Goal: Information Seeking & Learning: Understand process/instructions

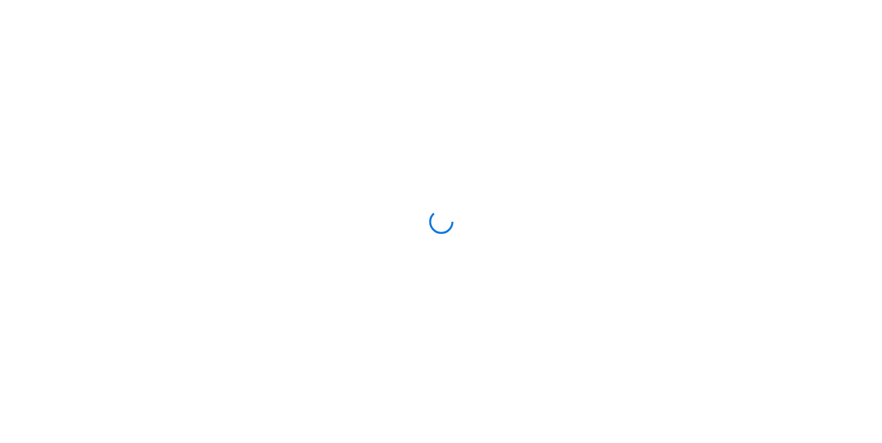
click at [465, 210] on div at bounding box center [441, 221] width 882 height 443
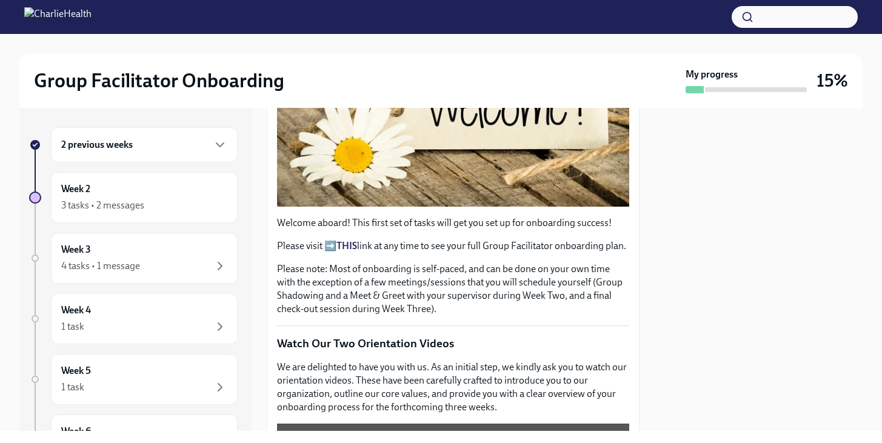
scroll to position [291, 0]
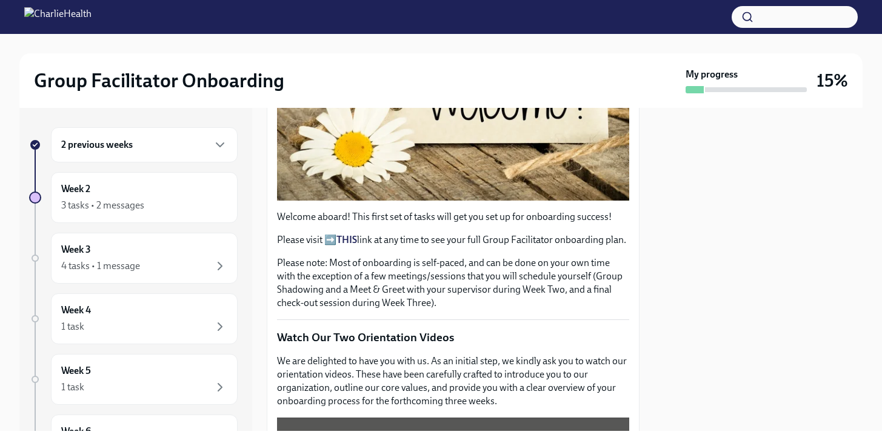
click at [341, 241] on strong "THIS" at bounding box center [346, 240] width 21 height 12
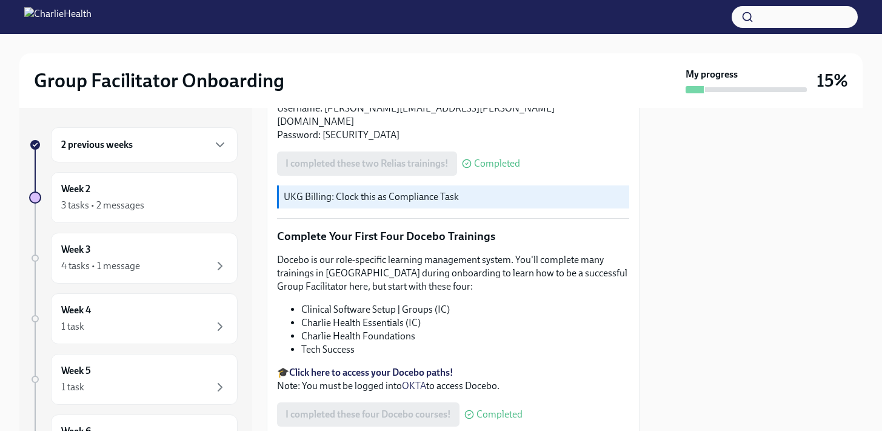
scroll to position [1566, 0]
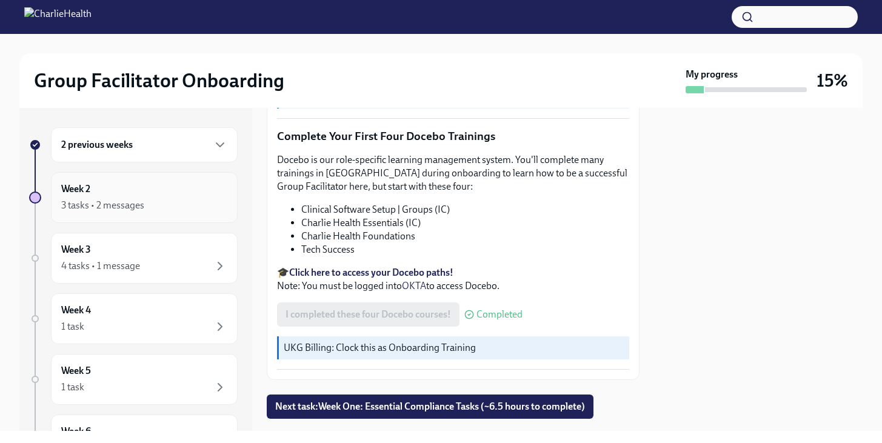
click at [191, 204] on div "3 tasks • 2 messages" at bounding box center [144, 205] width 166 height 15
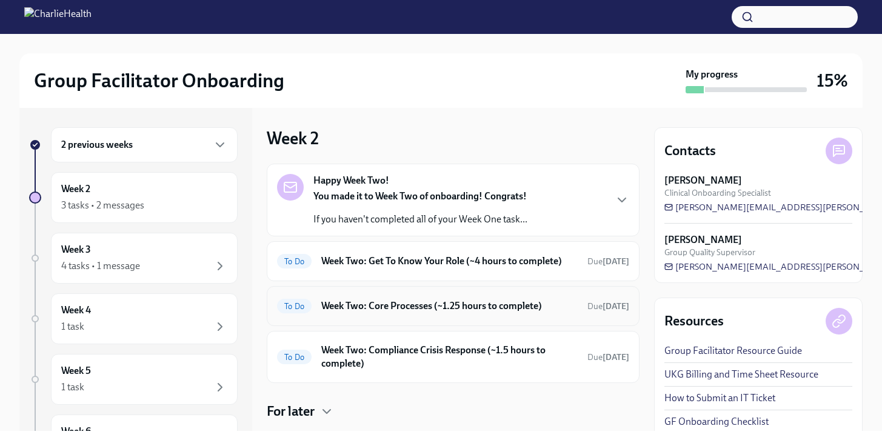
click at [379, 302] on h6 "Week Two: Core Processes (~1.25 hours to complete)" at bounding box center [449, 305] width 256 height 13
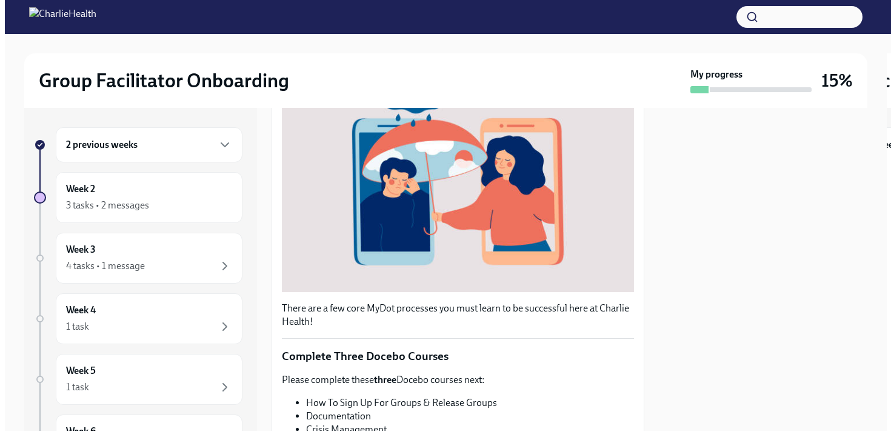
scroll to position [440, 0]
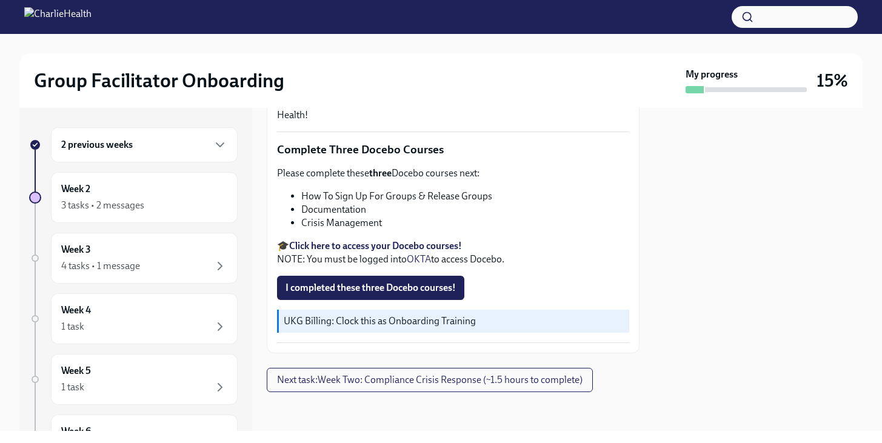
click at [410, 241] on strong "Click here to access your Docebo courses!" at bounding box center [375, 246] width 173 height 12
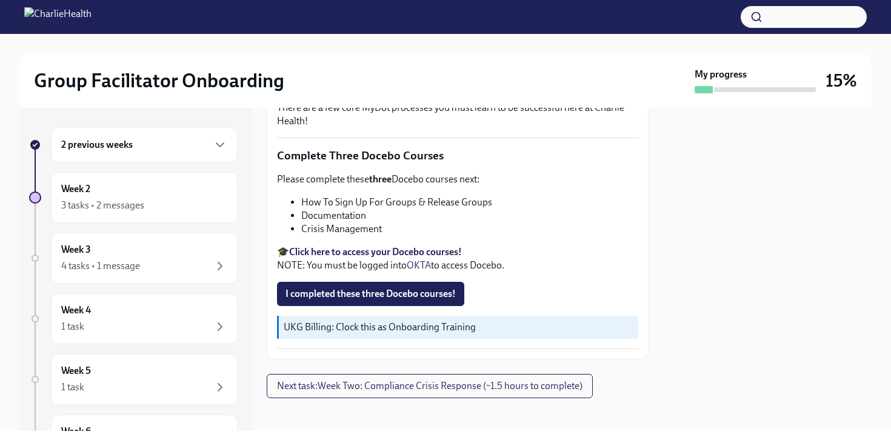
scroll to position [446, 0]
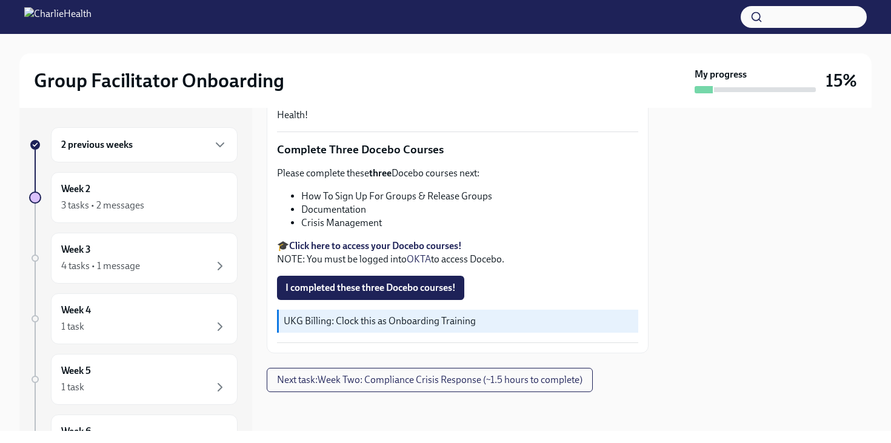
click at [530, 37] on div at bounding box center [445, 43] width 852 height 19
